Goal: Task Accomplishment & Management: Use online tool/utility

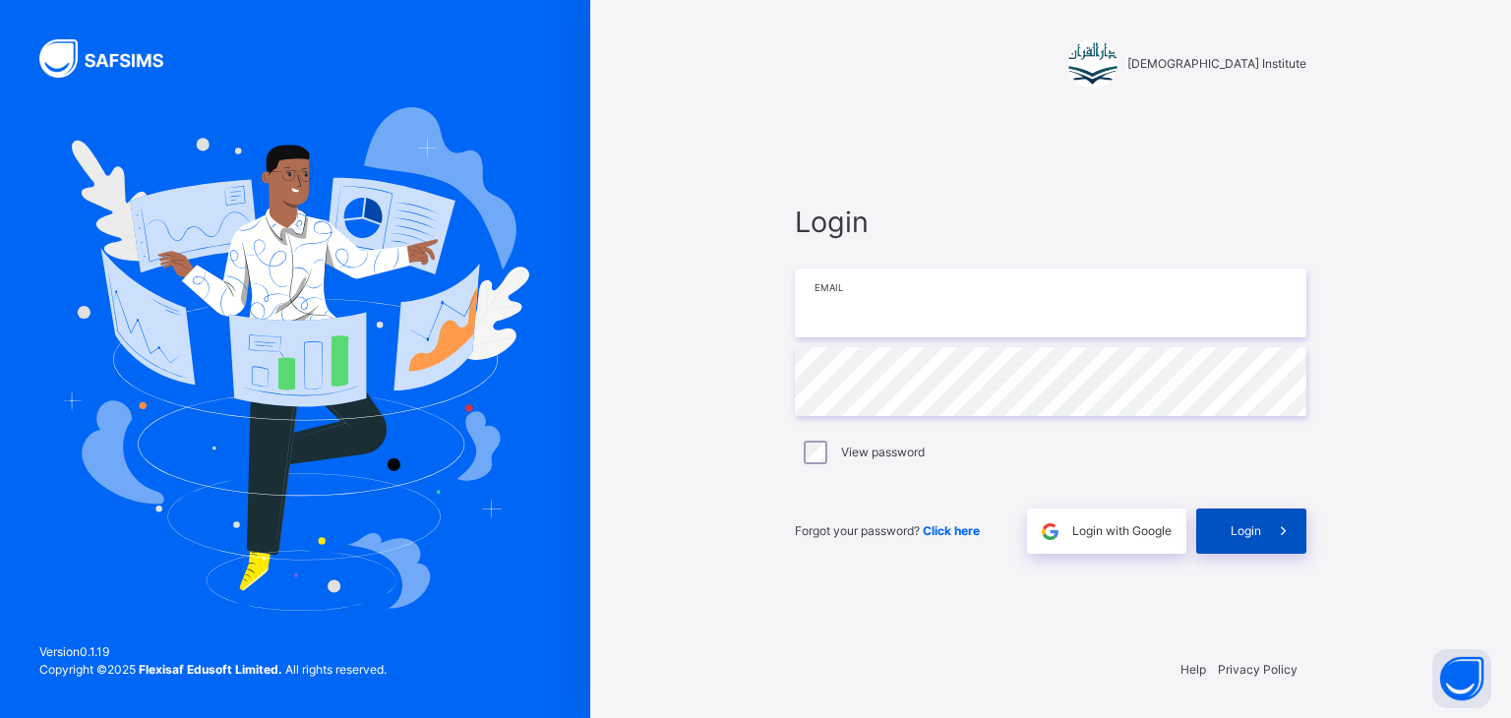
type input "**********"
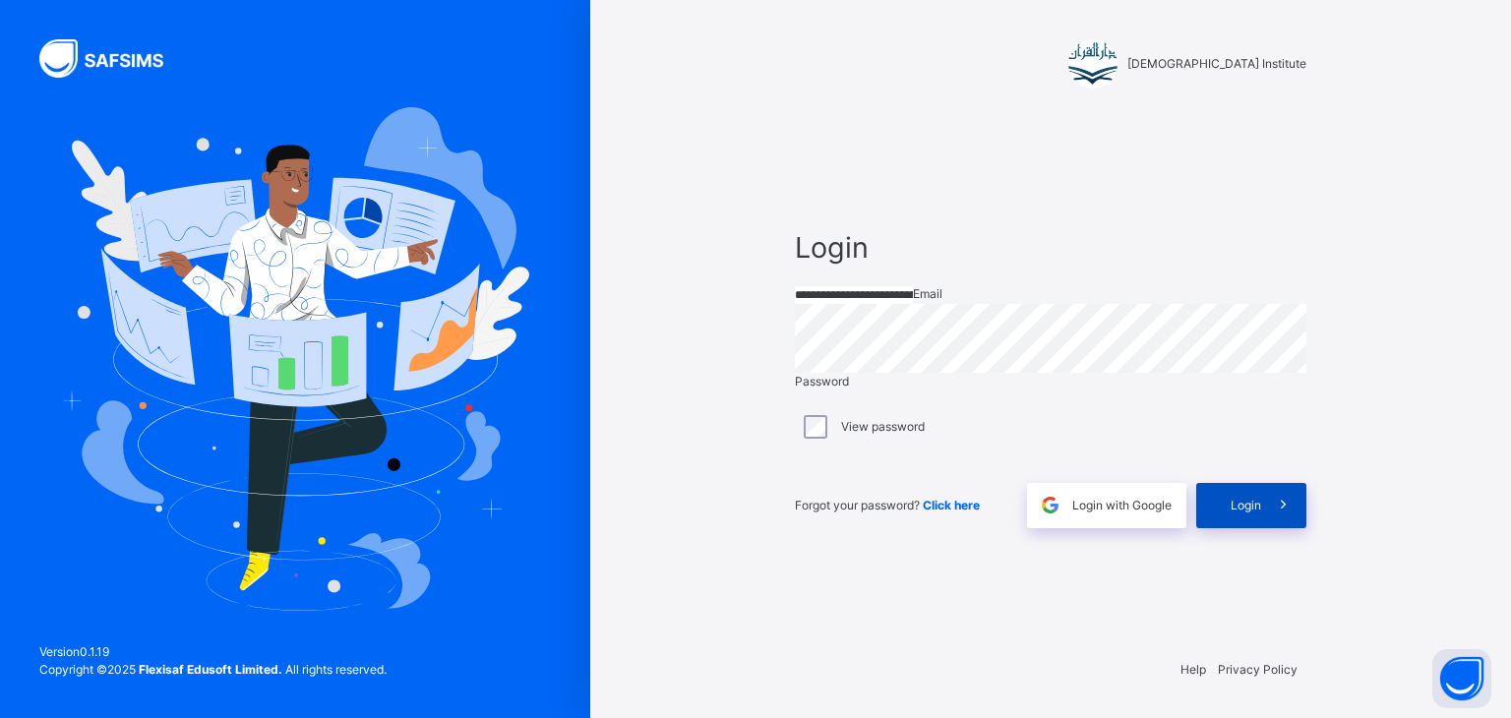
click at [1293, 517] on icon at bounding box center [1283, 505] width 21 height 23
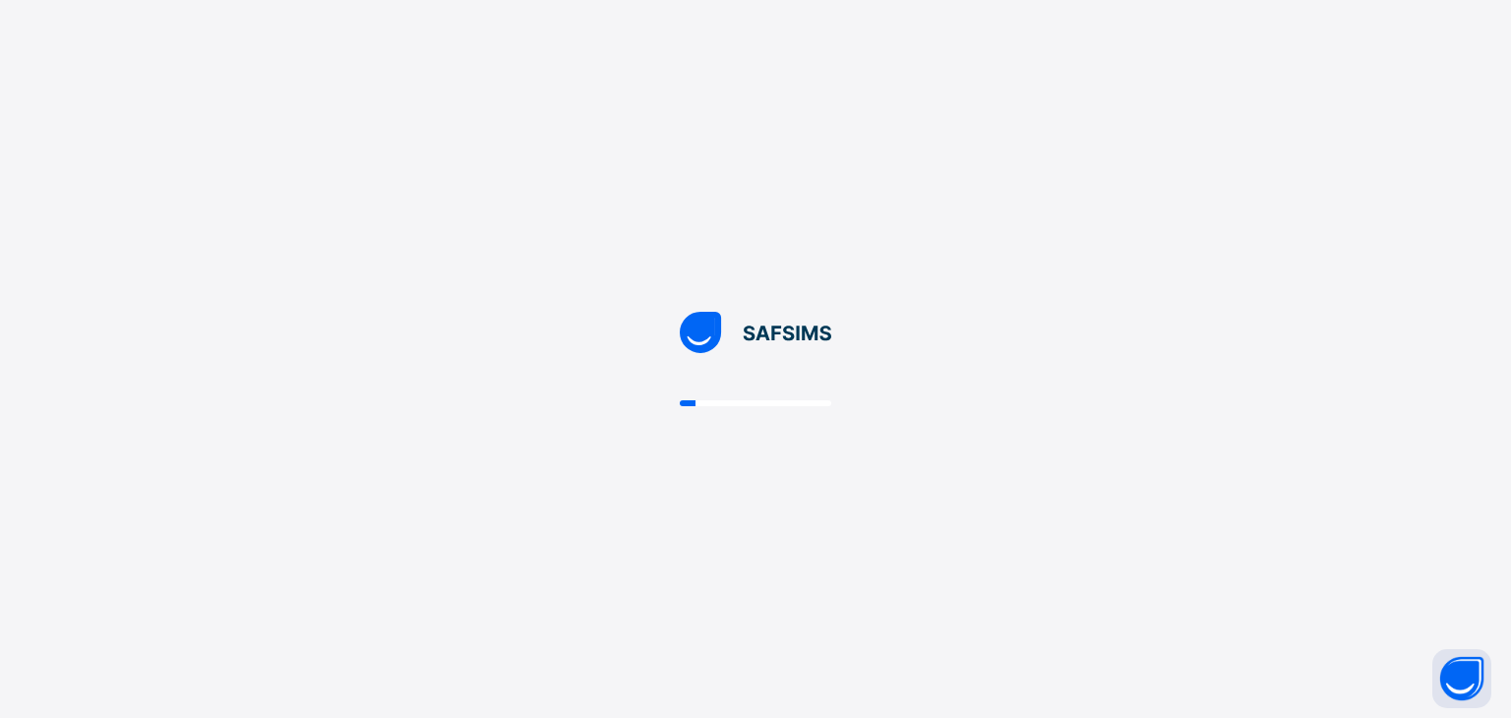
click at [1294, 520] on div at bounding box center [755, 359] width 1511 height 718
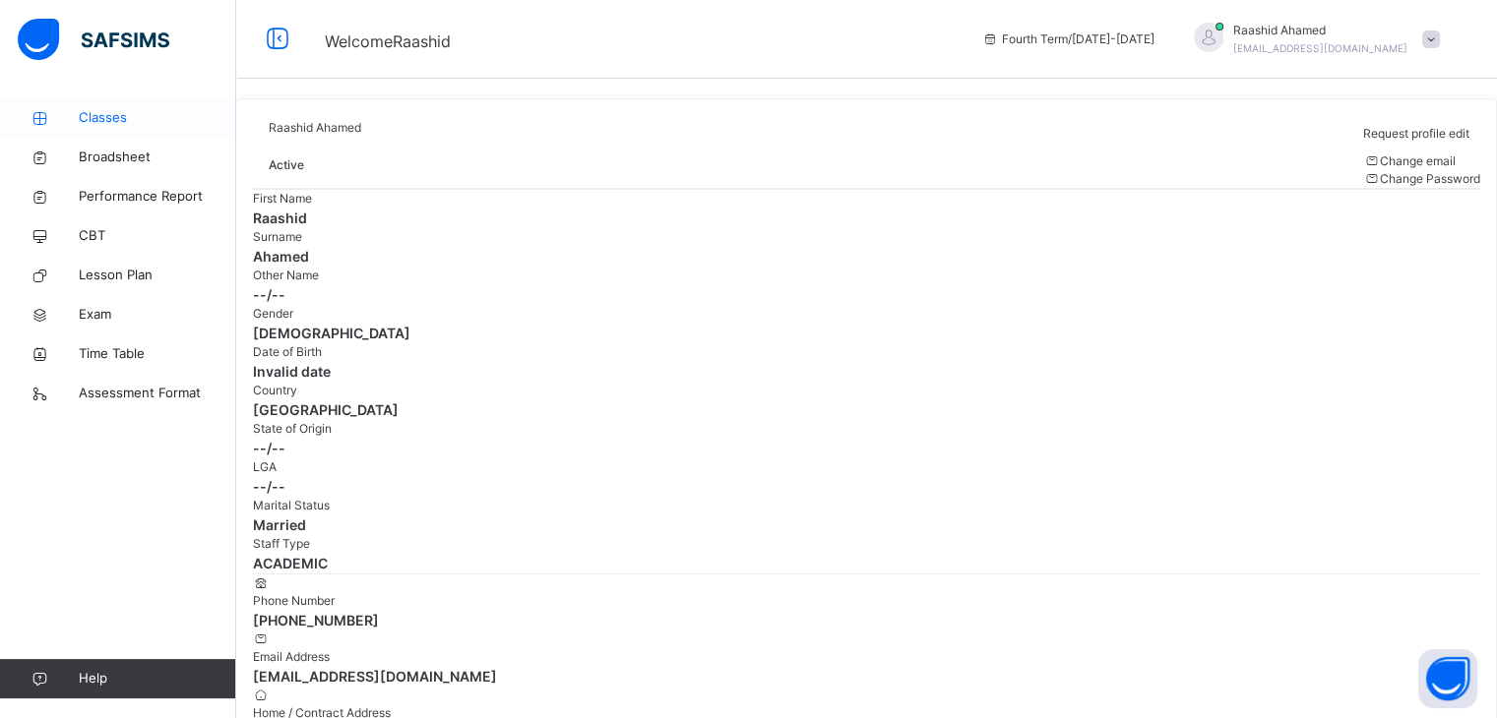
click at [109, 114] on span "Classes" at bounding box center [157, 118] width 157 height 20
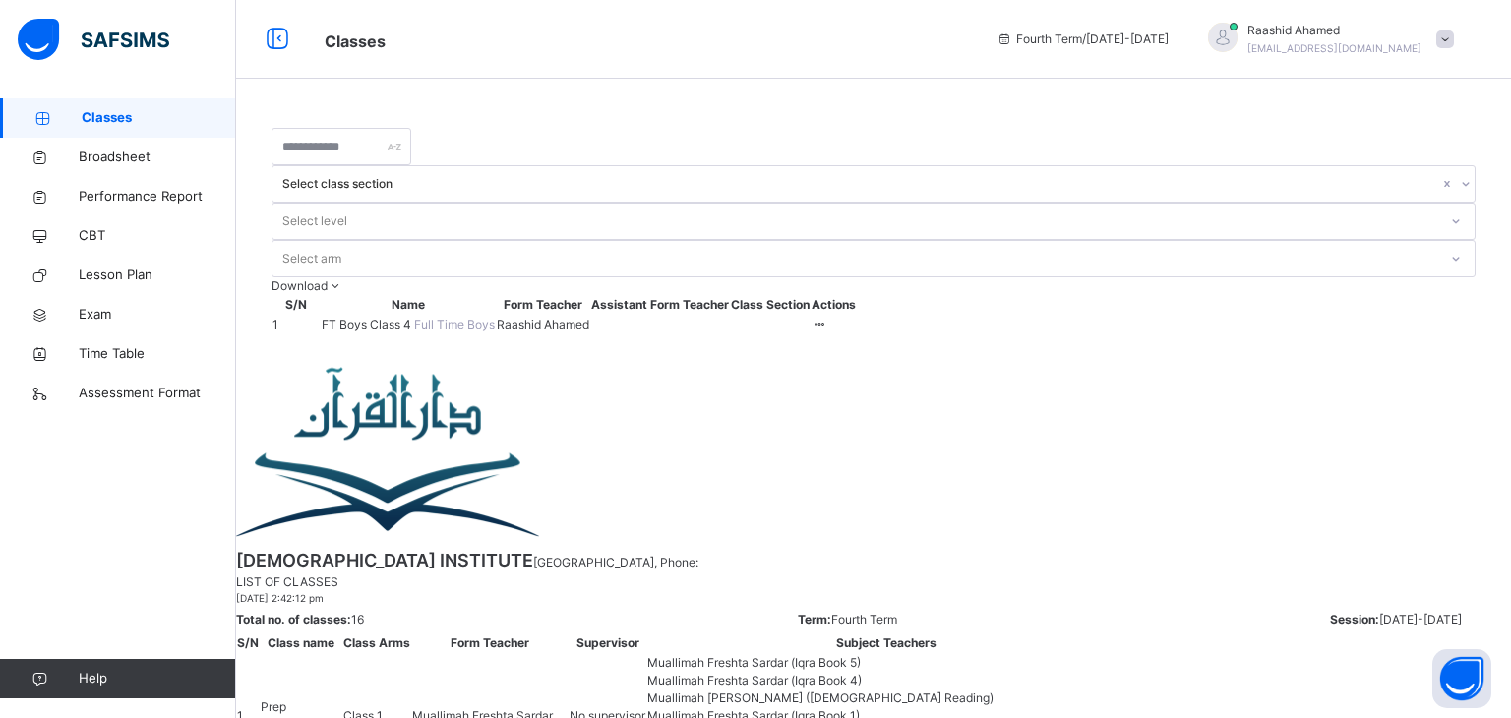
click at [394, 317] on span "FT Boys Class 4" at bounding box center [368, 324] width 92 height 15
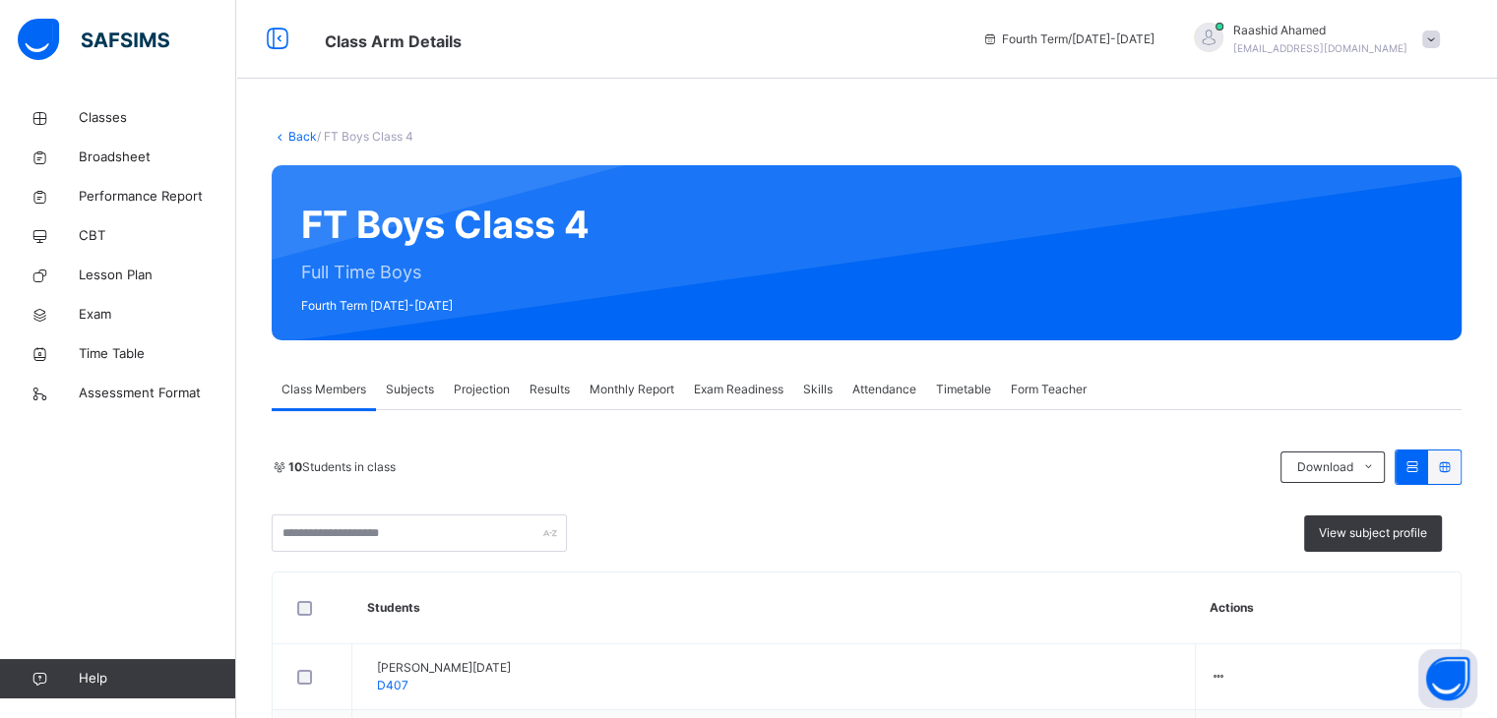
click at [480, 395] on span "Projection" at bounding box center [482, 390] width 56 height 18
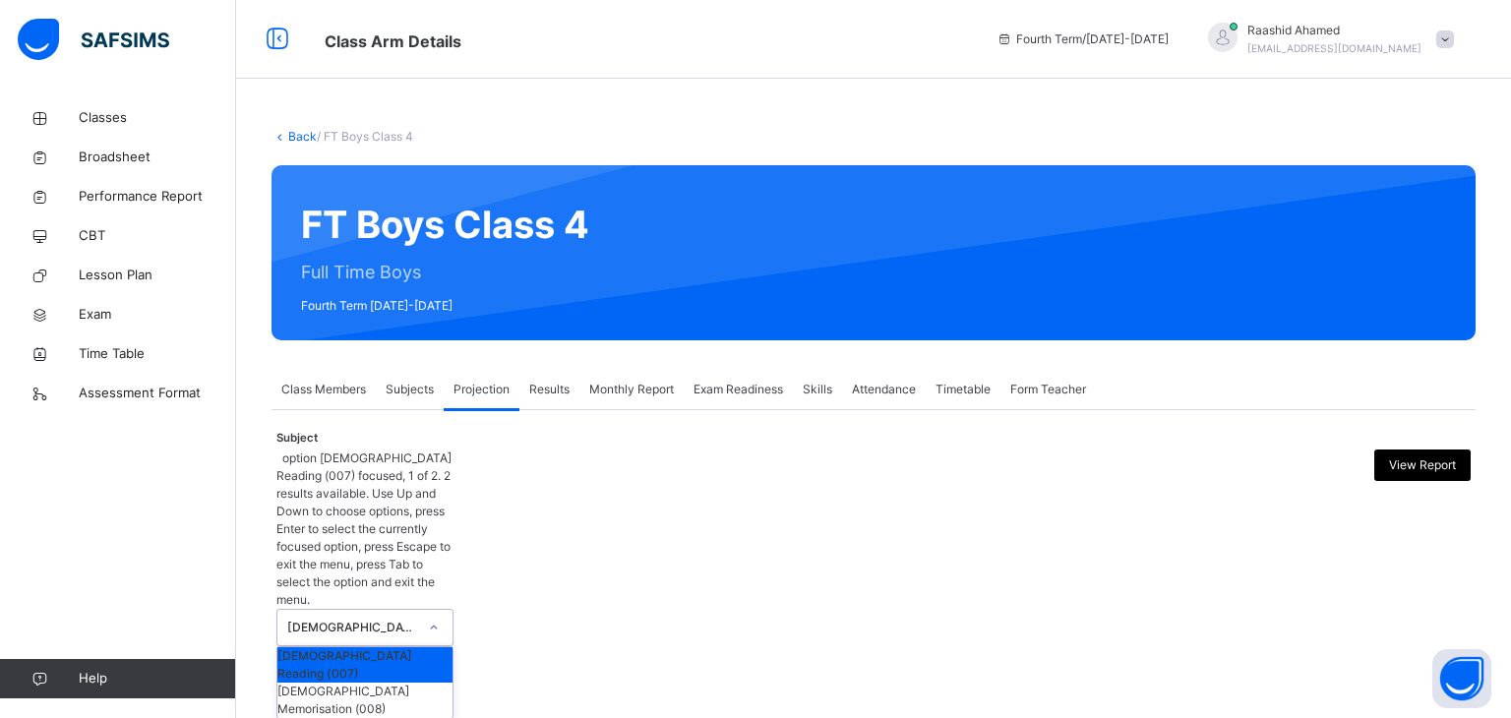
click at [409, 619] on div "[DEMOGRAPHIC_DATA] Reading" at bounding box center [352, 628] width 130 height 18
click at [417, 683] on div "[DEMOGRAPHIC_DATA] Memorisation (008)" at bounding box center [364, 700] width 175 height 35
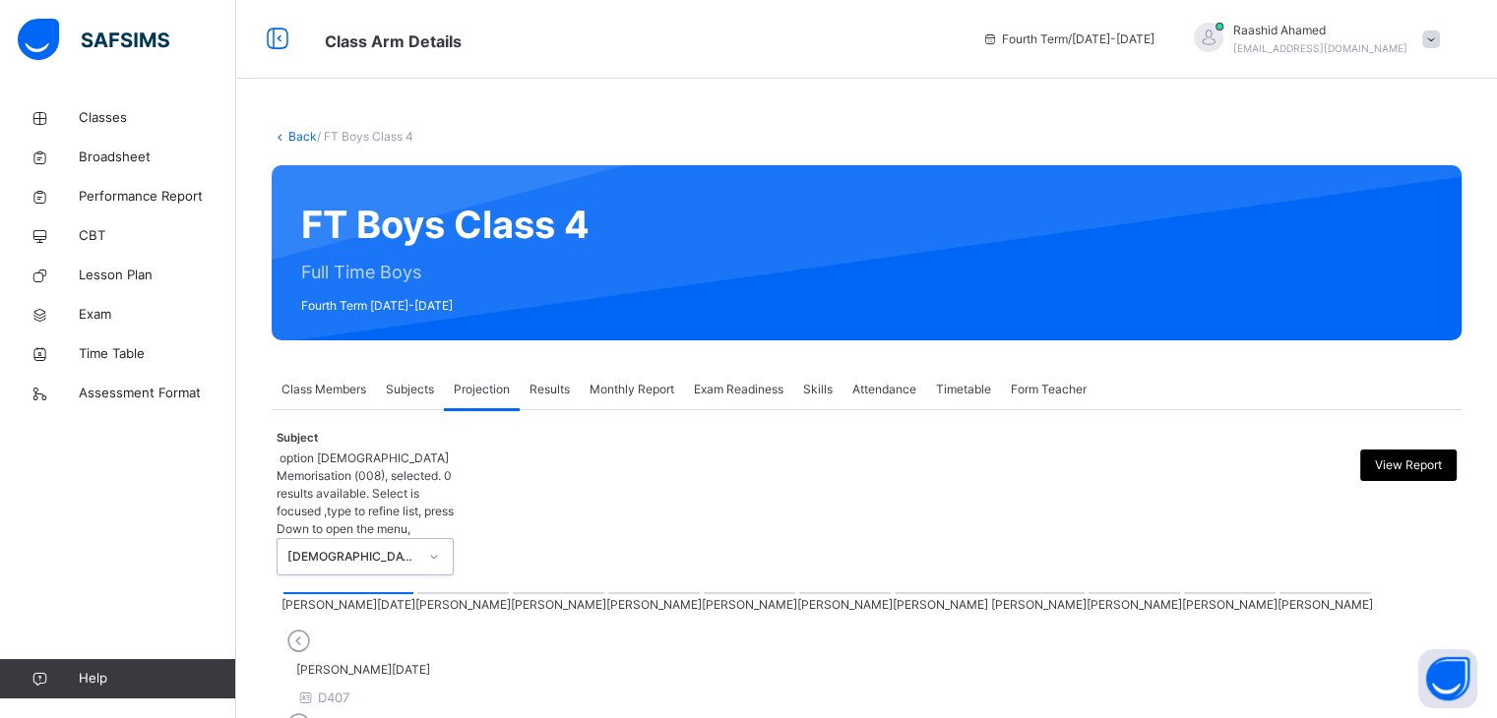
scroll to position [189, 0]
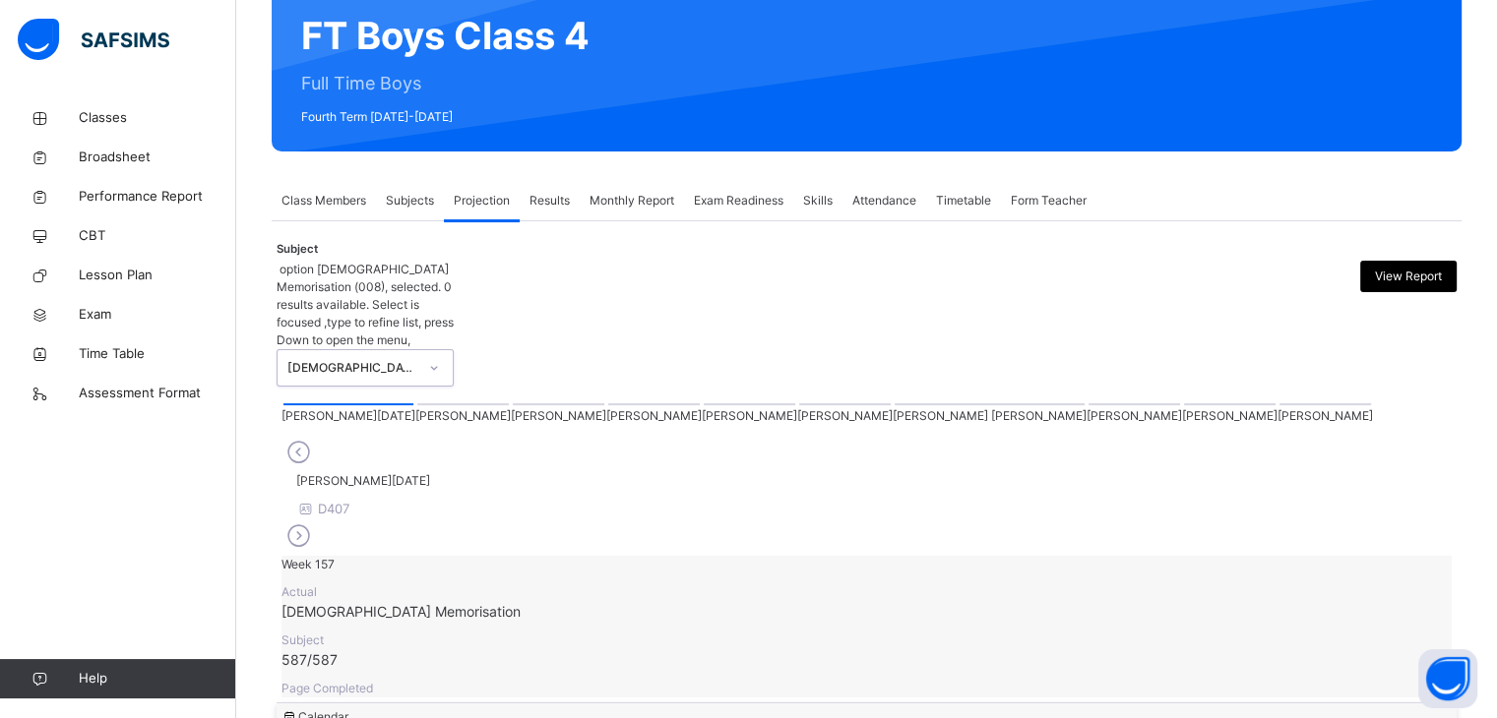
click at [894, 403] on div at bounding box center [989, 404] width 190 height 2
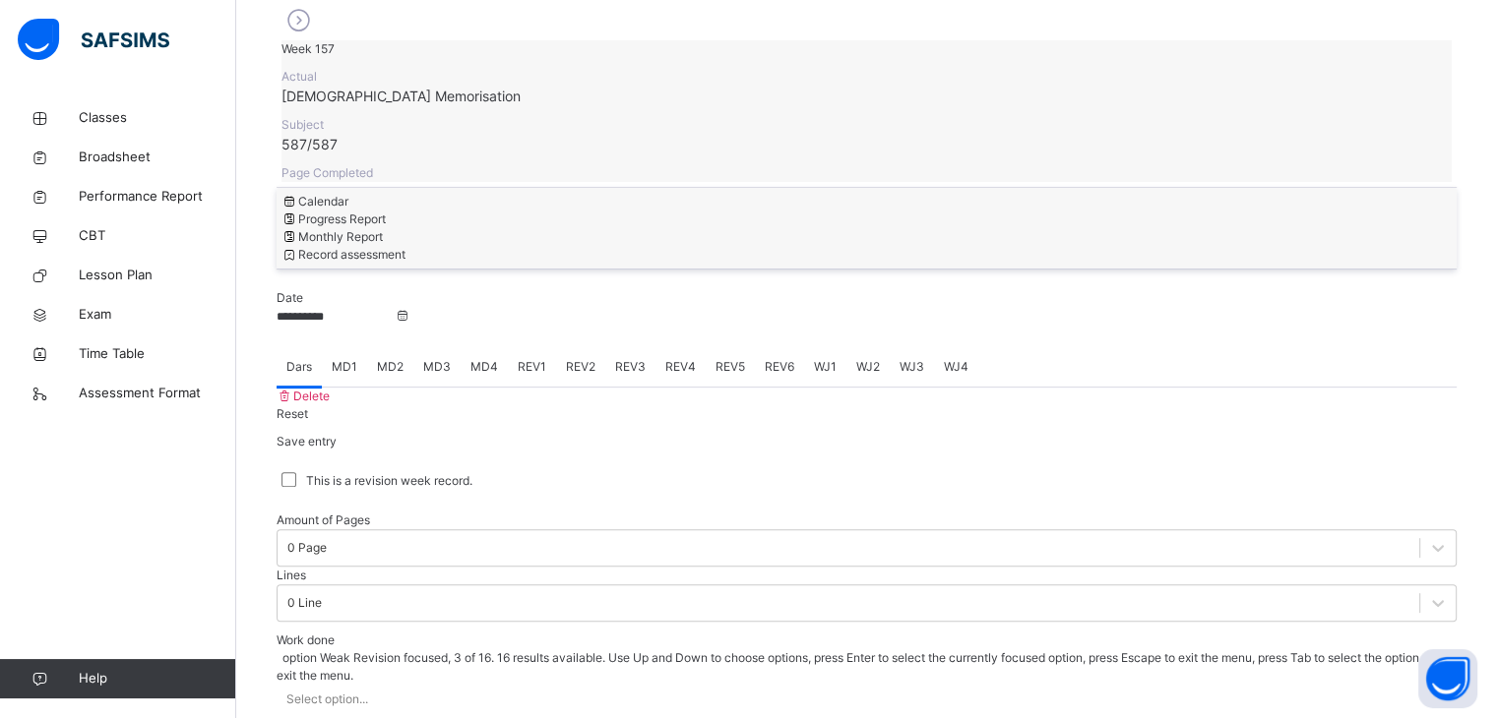
scroll to position [760, 0]
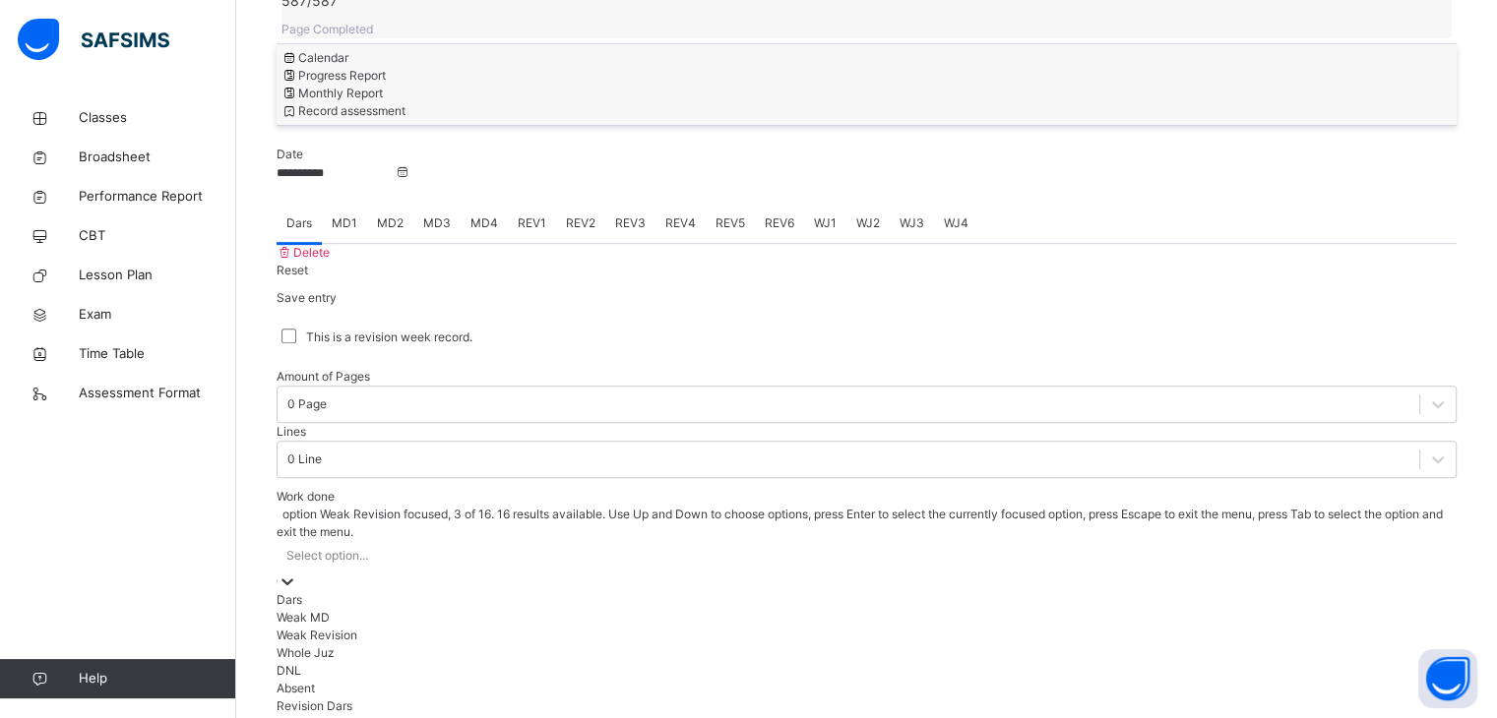
drag, startPoint x: 441, startPoint y: 536, endPoint x: 447, endPoint y: 559, distance: 23.4
click at [442, 544] on div "option Weak Revision focused, 3 of 16. 16 results available. Use Up and Down to…" at bounding box center [867, 690] width 1180 height 369
type input "*"
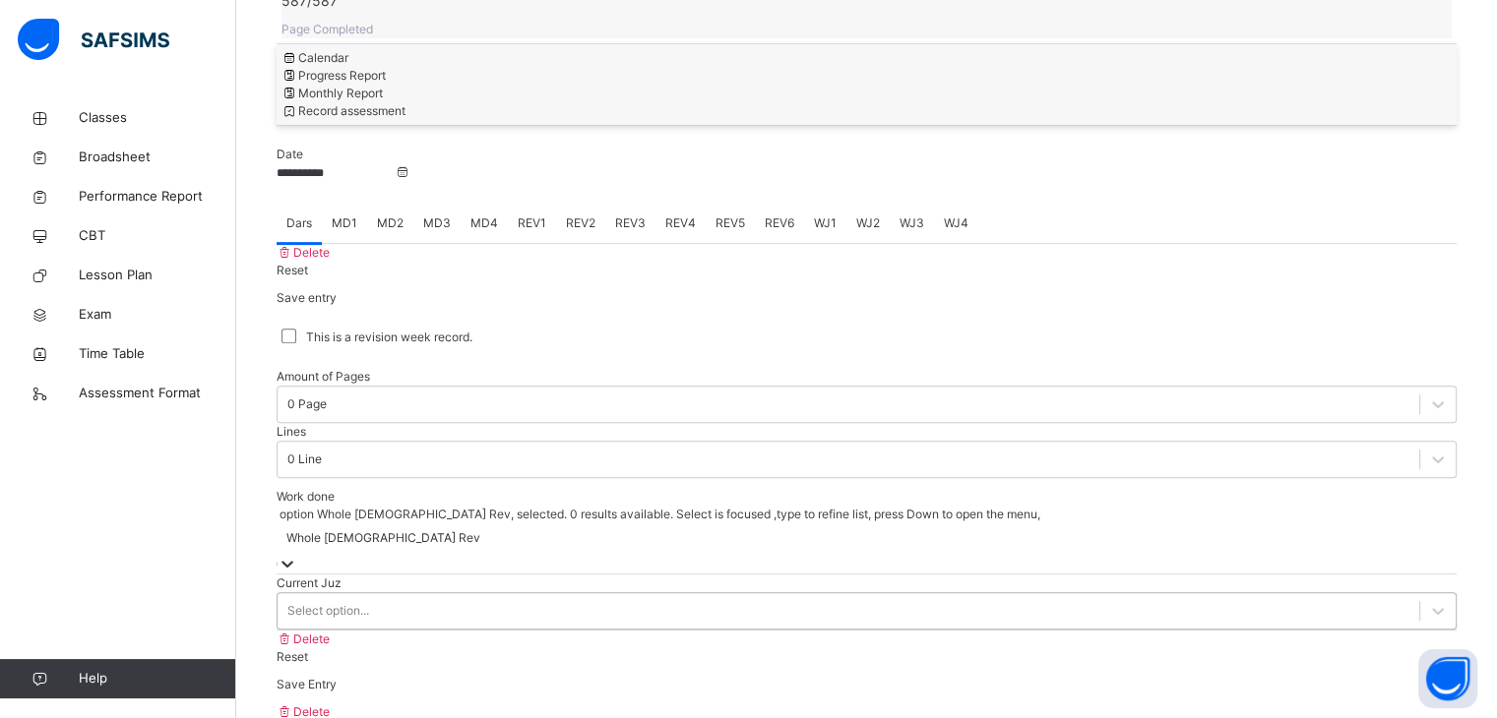
click at [458, 592] on div "Select option..." at bounding box center [867, 610] width 1180 height 37
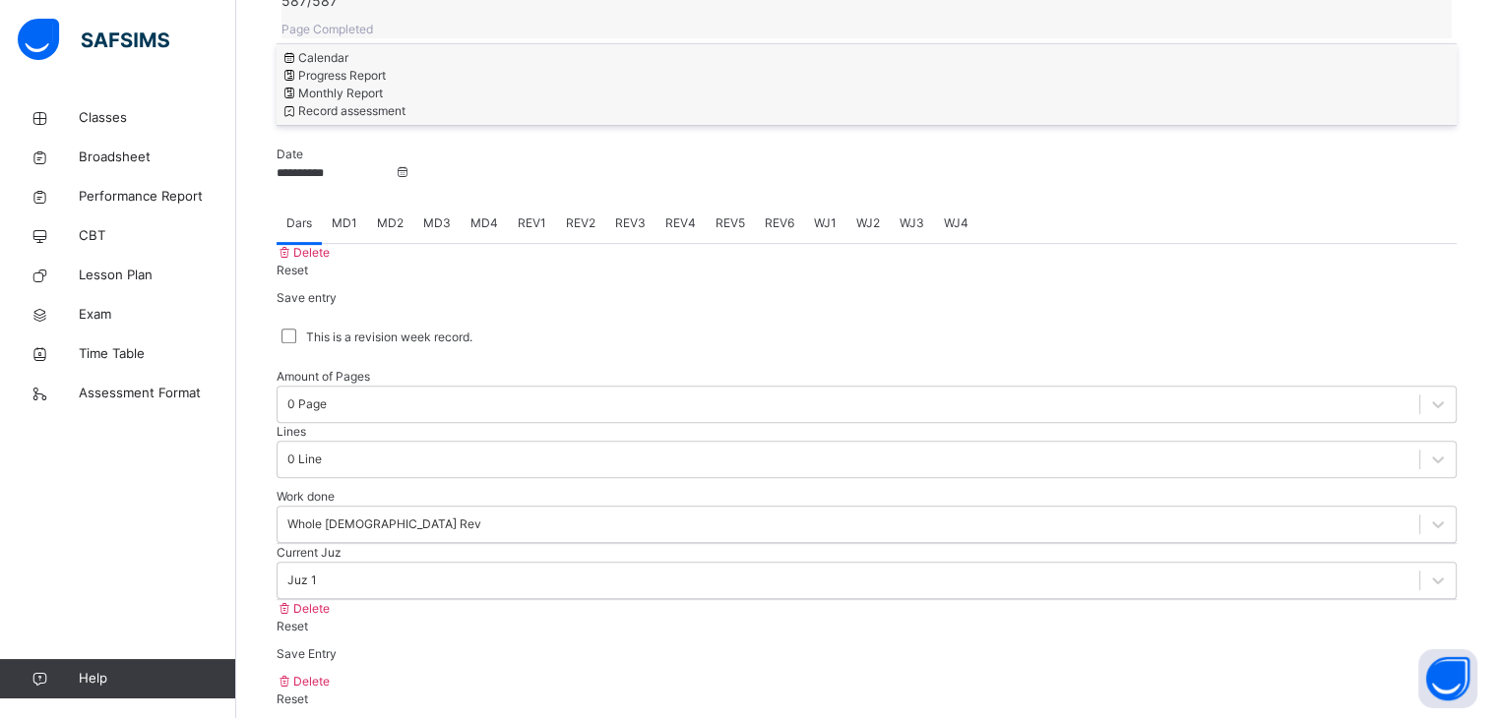
click at [1386, 646] on div "Save Entry" at bounding box center [867, 655] width 1180 height 18
click at [388, 164] on input "**********" at bounding box center [336, 173] width 118 height 18
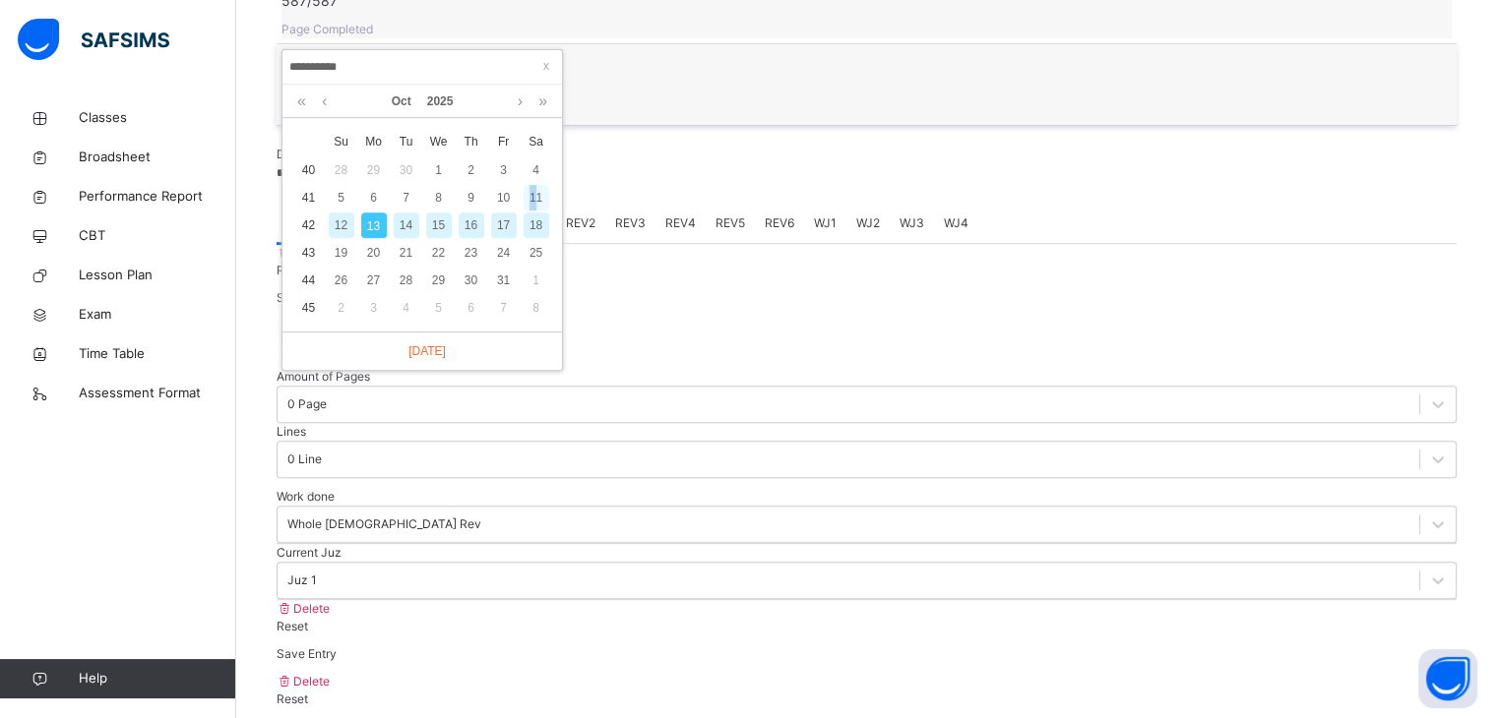
click at [531, 186] on div "11" at bounding box center [537, 198] width 26 height 26
type input "**********"
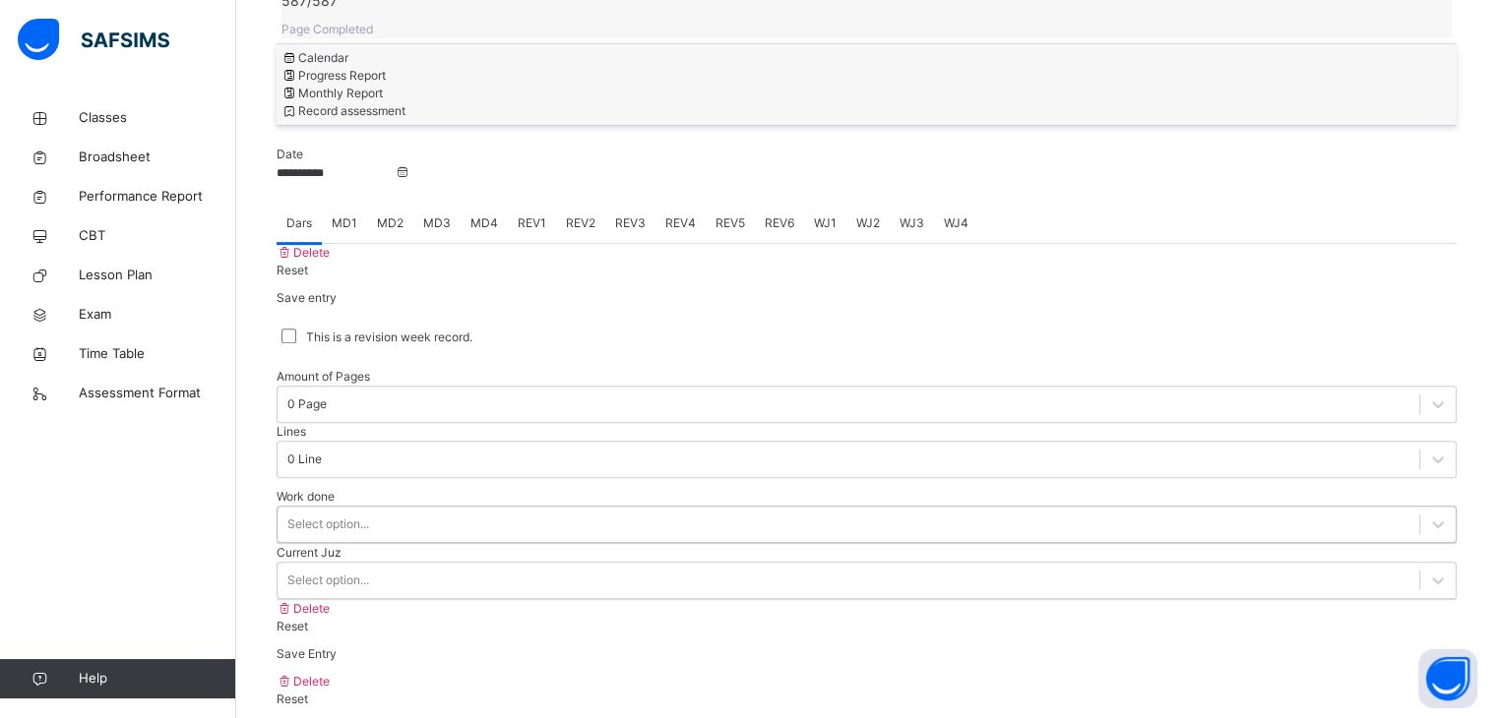
click at [410, 509] on div "Select option..." at bounding box center [847, 524] width 1141 height 31
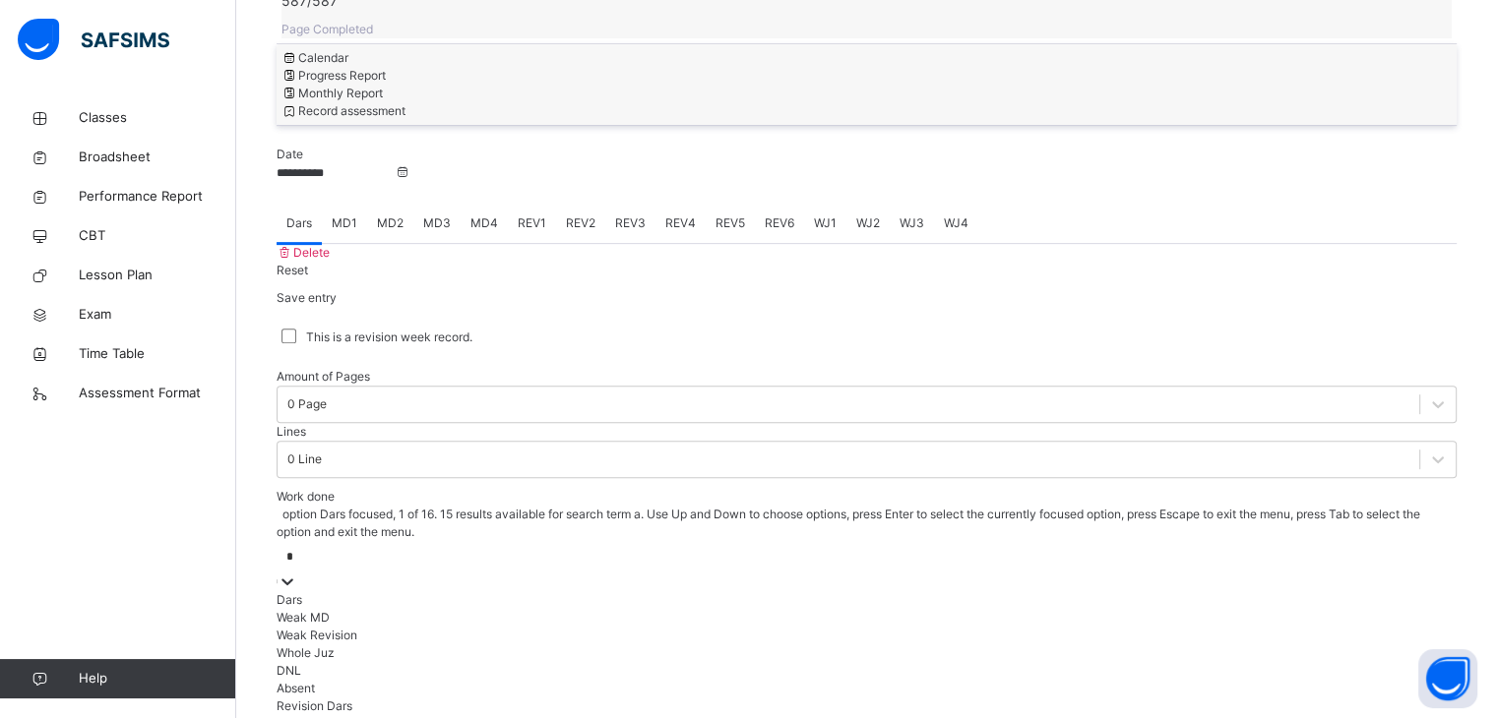
type input "**"
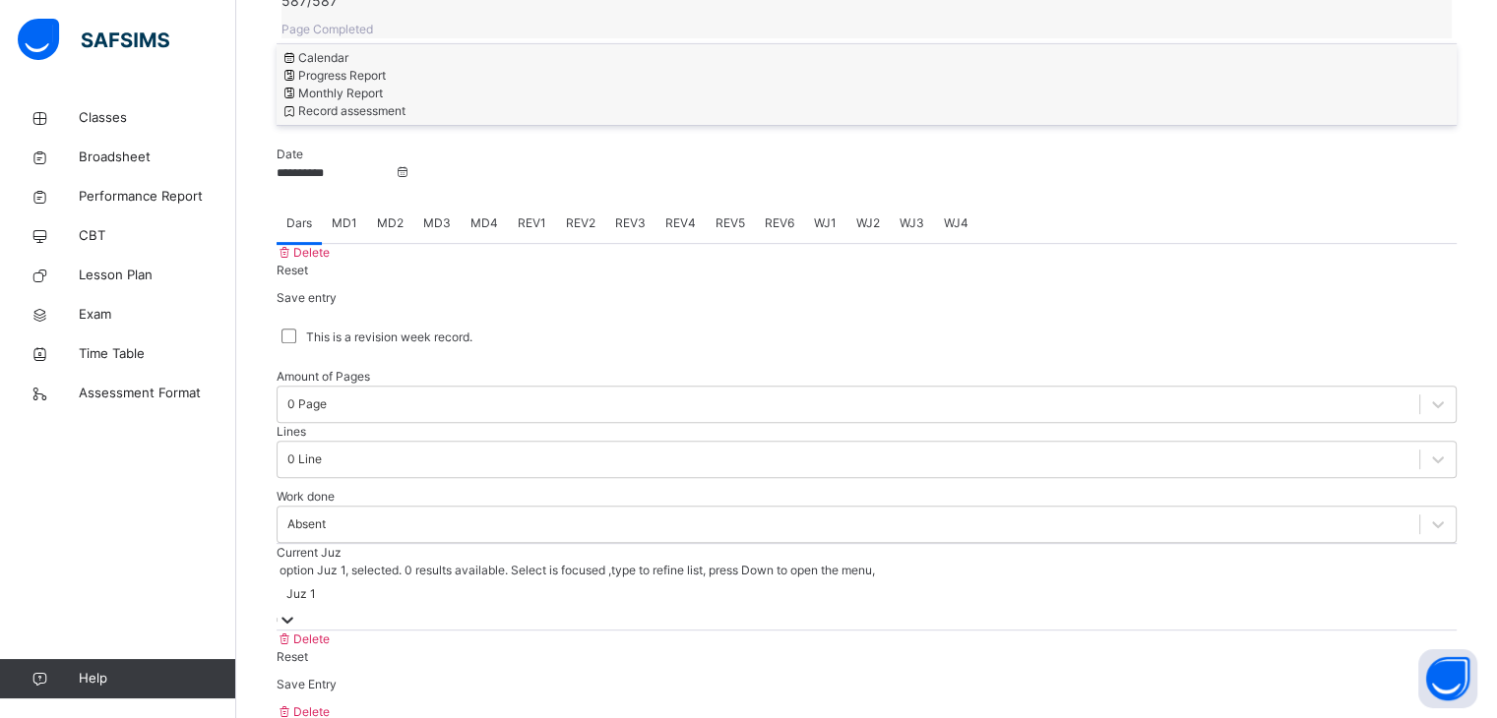
click at [402, 580] on div "Juz 1" at bounding box center [867, 595] width 1180 height 31
click at [1397, 636] on div "Save Entry" at bounding box center [867, 654] width 1180 height 37
click at [337, 647] on span "Save Entry" at bounding box center [307, 654] width 60 height 15
click at [59, 130] on link "Classes" at bounding box center [118, 117] width 236 height 39
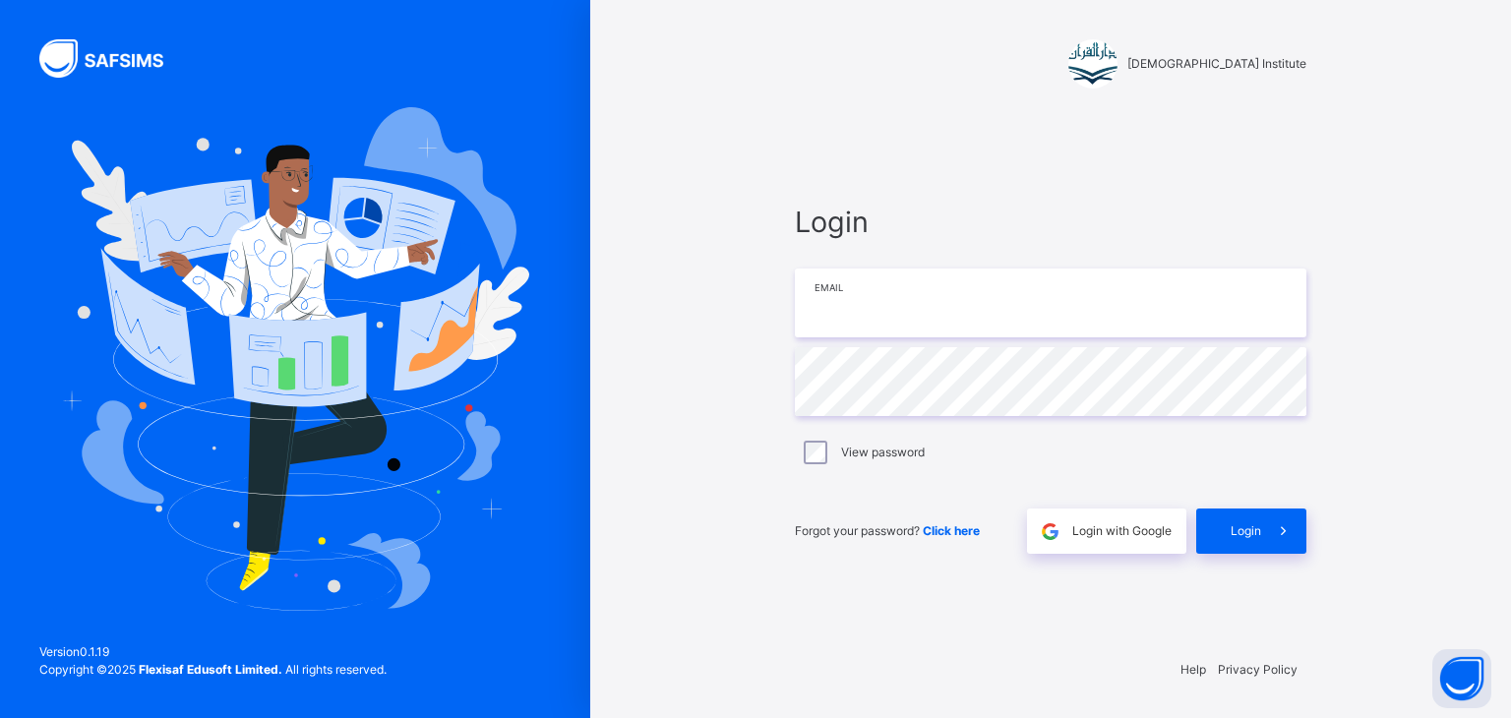
type input "**********"
